Goal: Navigation & Orientation: Find specific page/section

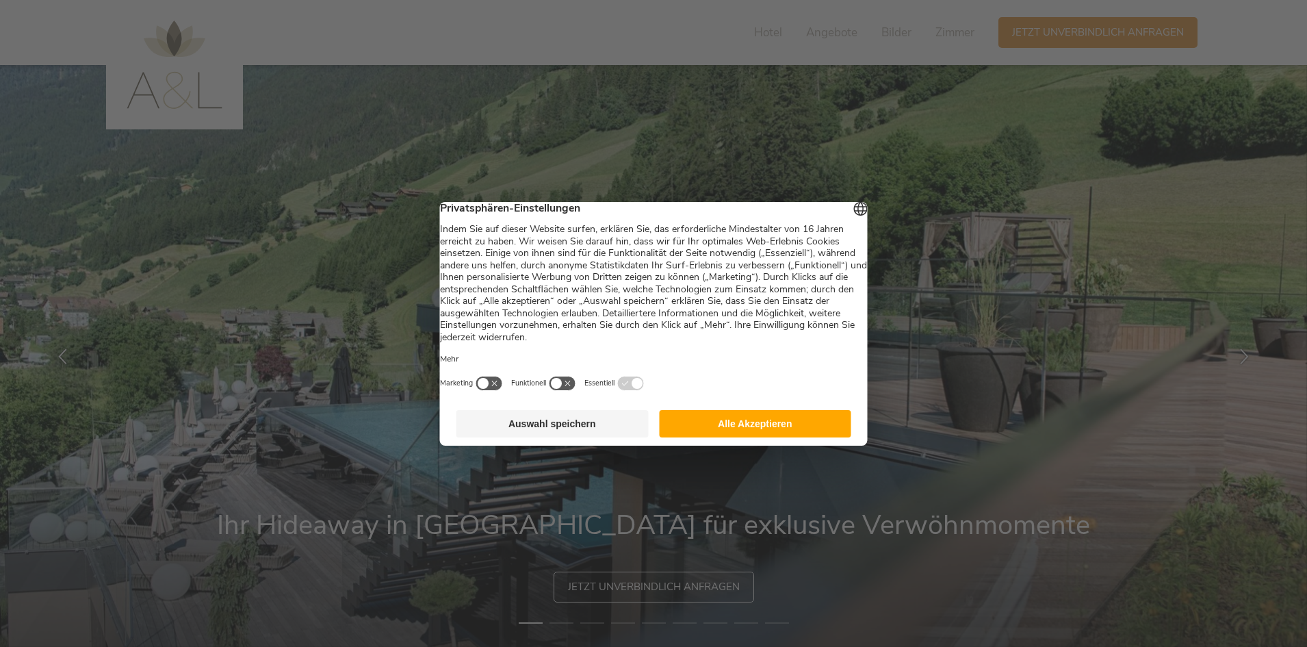
click at [762, 437] on button "Alle Akzeptieren" at bounding box center [755, 423] width 192 height 27
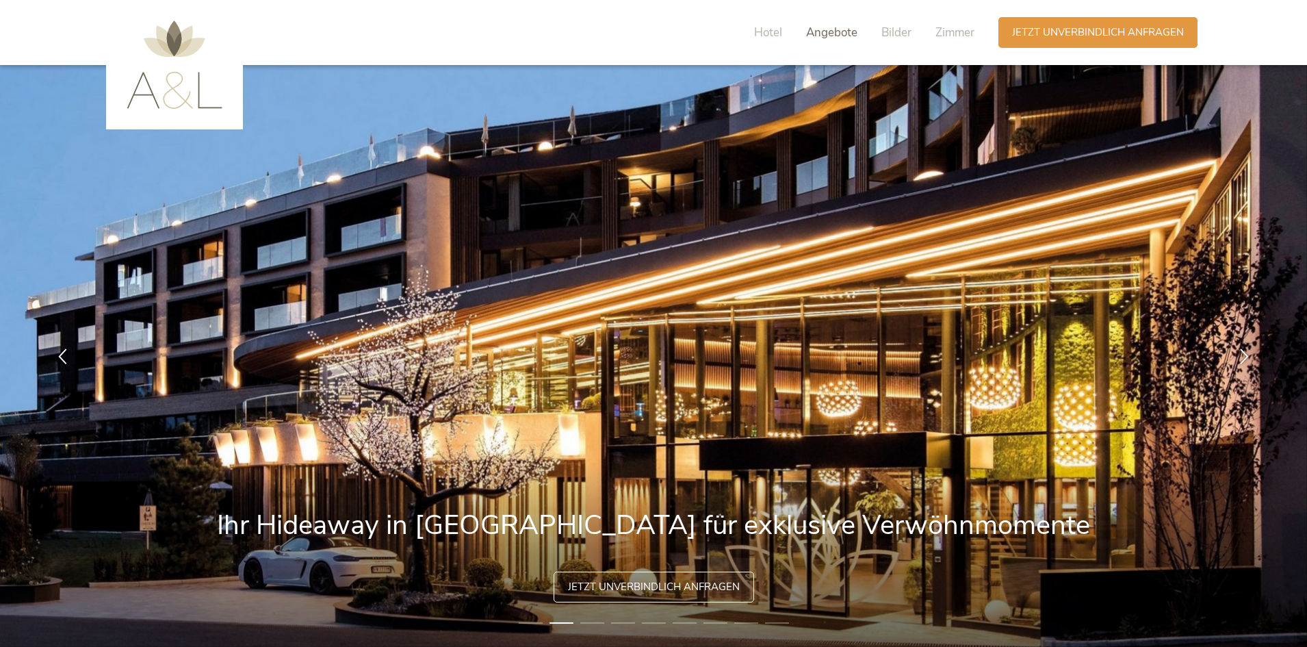
click at [821, 36] on span "Angebote" at bounding box center [831, 33] width 51 height 16
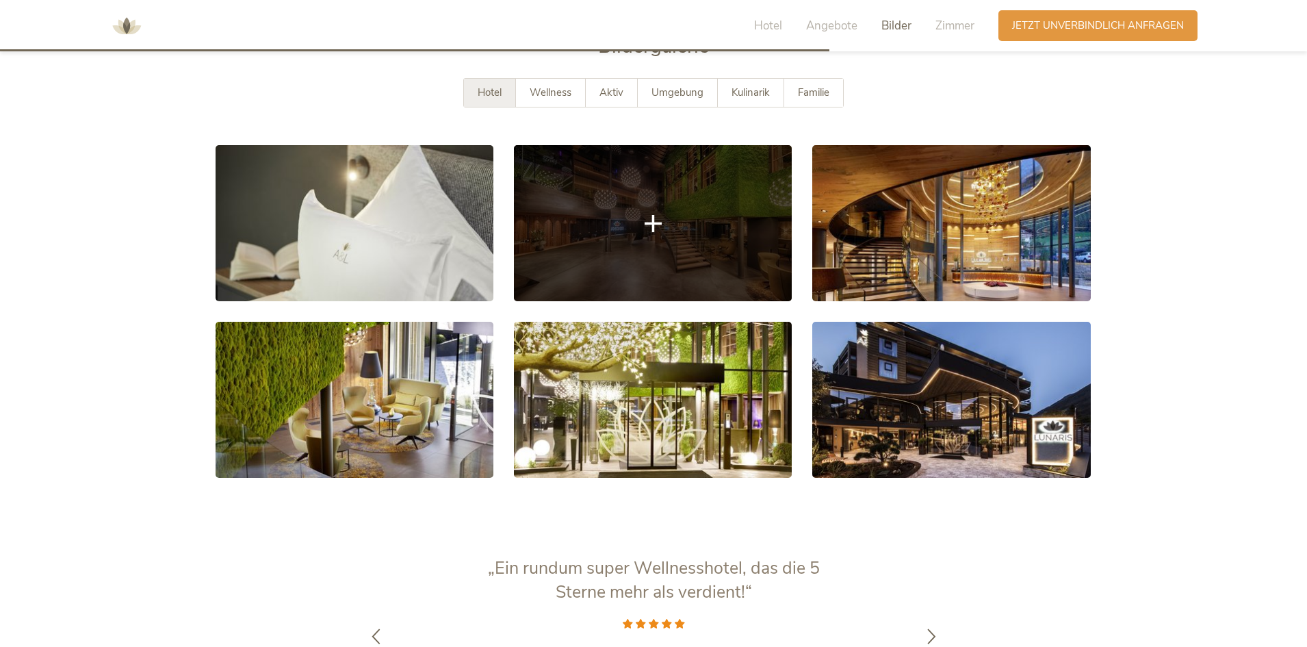
scroll to position [2522, 0]
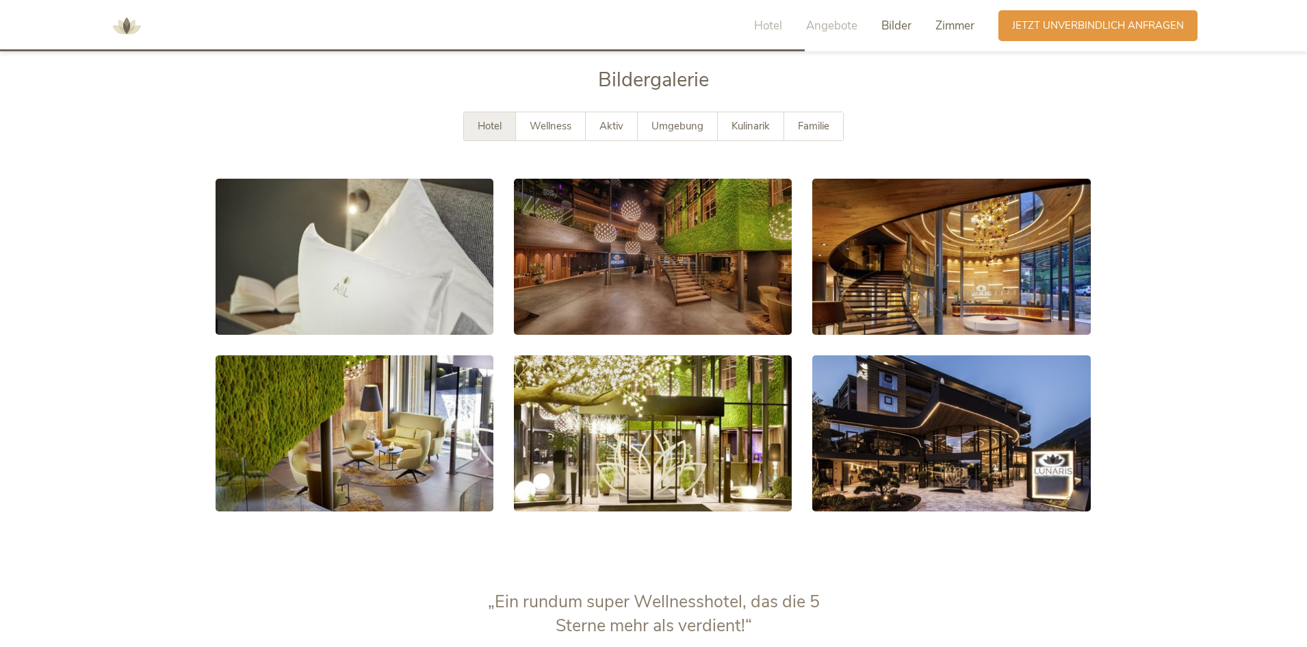
click at [941, 26] on span "Zimmer" at bounding box center [954, 26] width 39 height 16
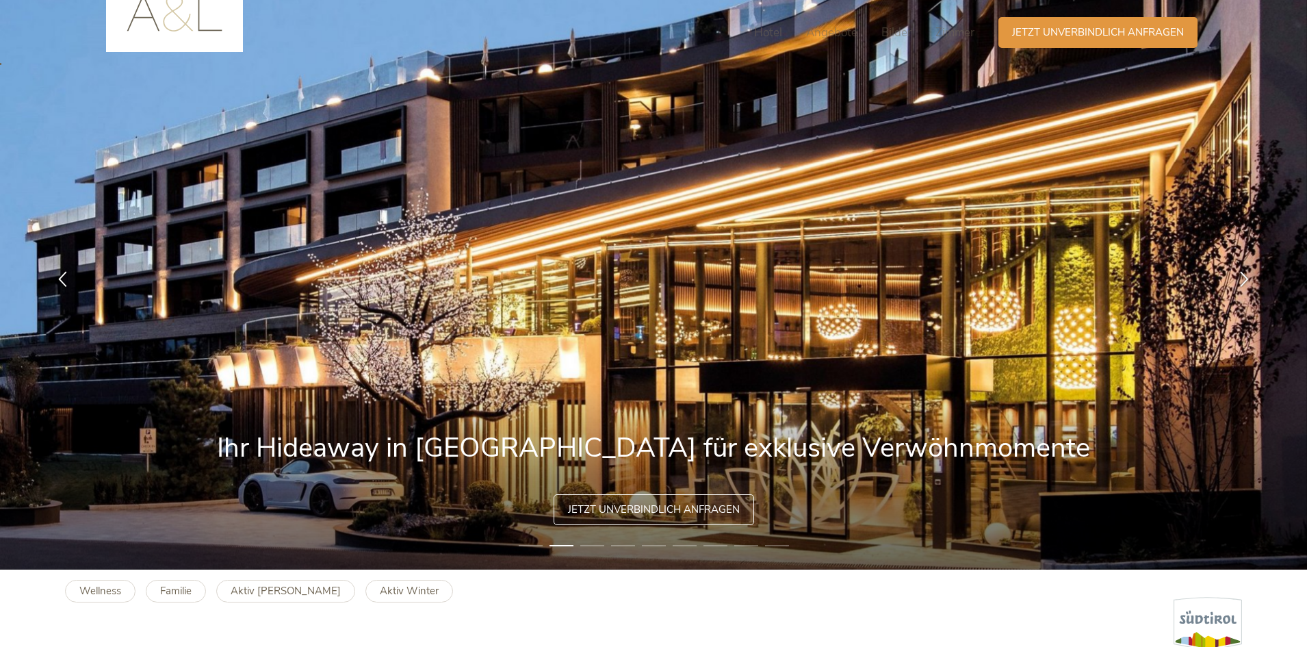
scroll to position [0, 0]
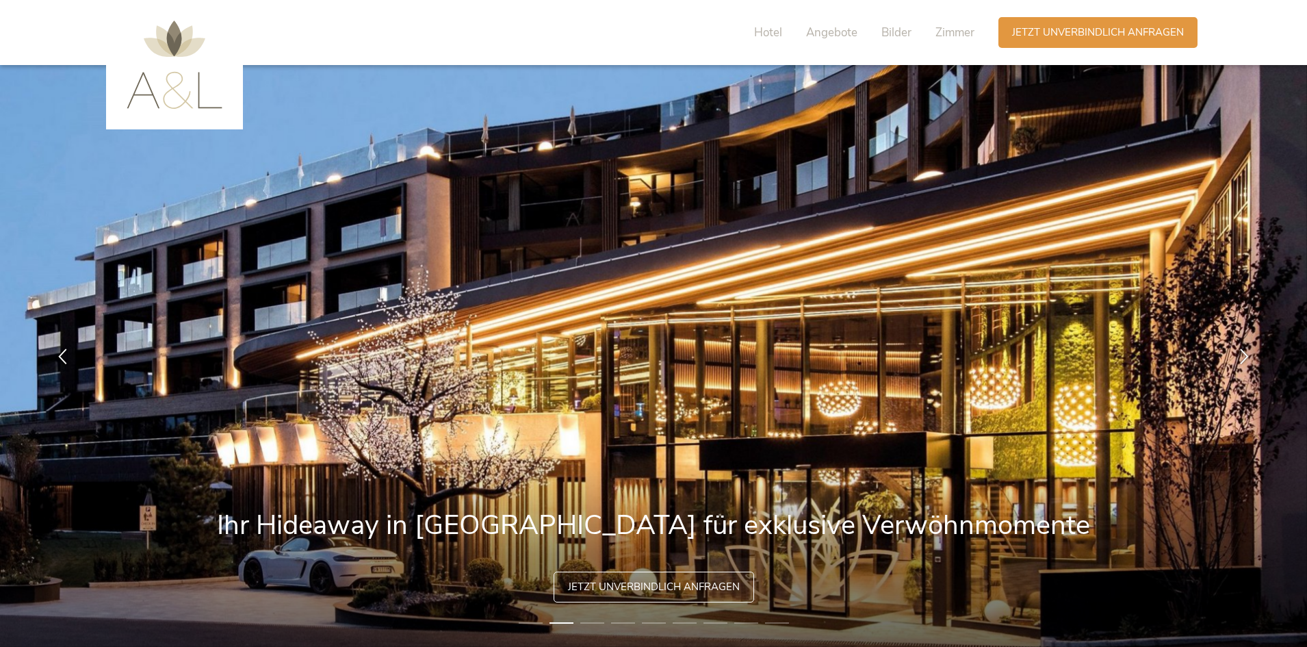
click at [169, 89] on img at bounding box center [175, 65] width 96 height 88
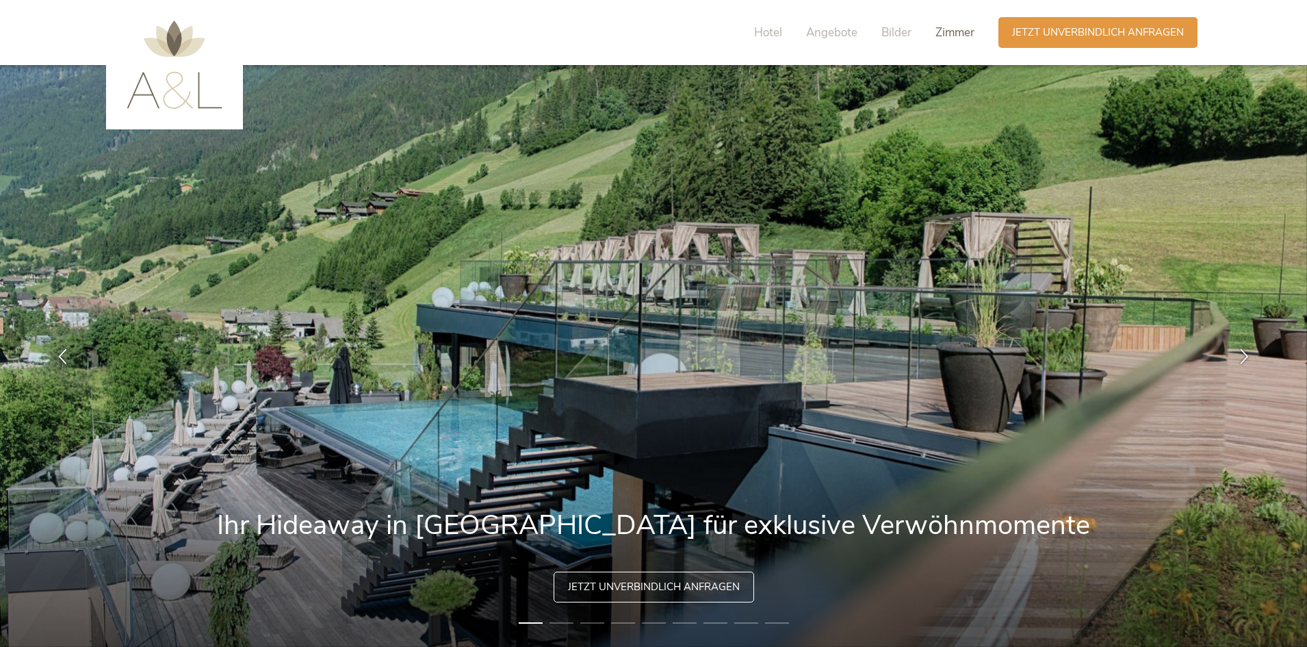
click at [950, 35] on span "Zimmer" at bounding box center [954, 33] width 39 height 16
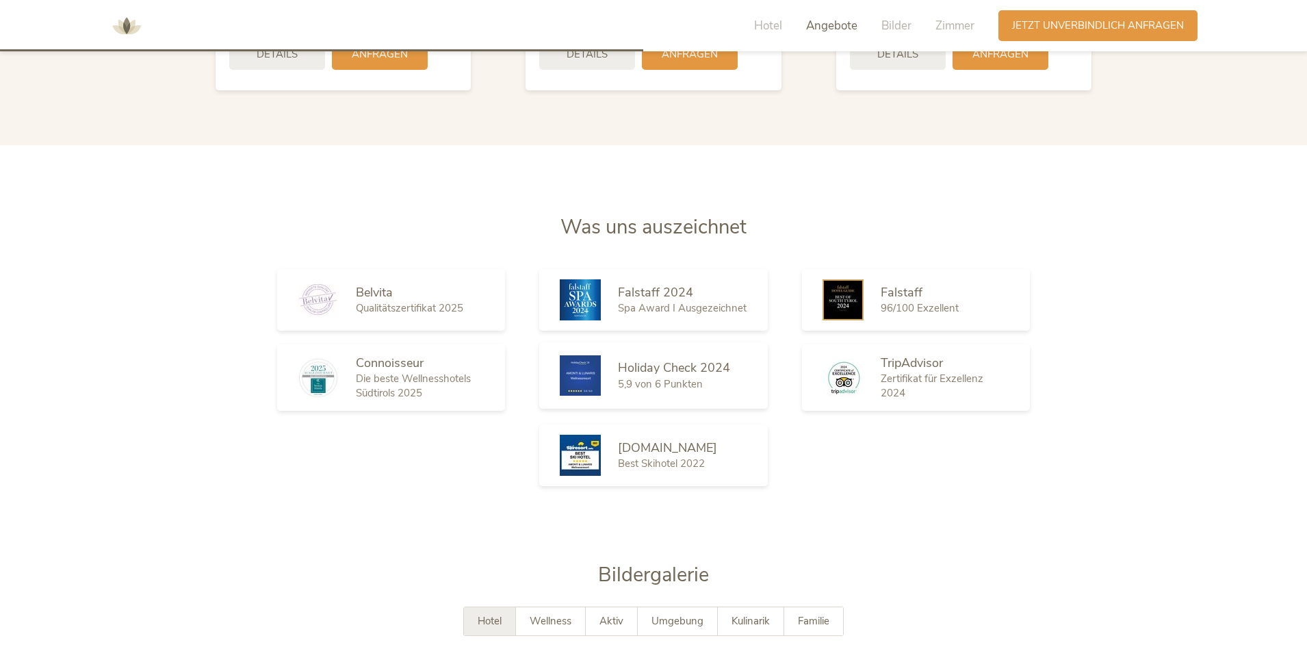
scroll to position [2016, 0]
